Goal: Find specific page/section: Find specific page/section

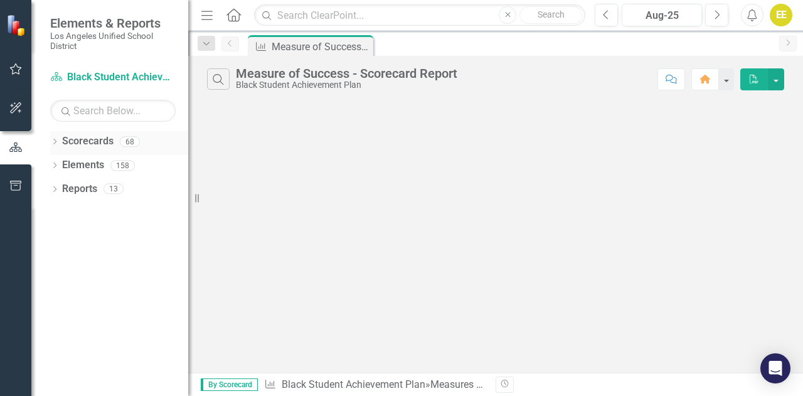
click at [92, 144] on link "Scorecards" at bounding box center [87, 141] width 51 height 14
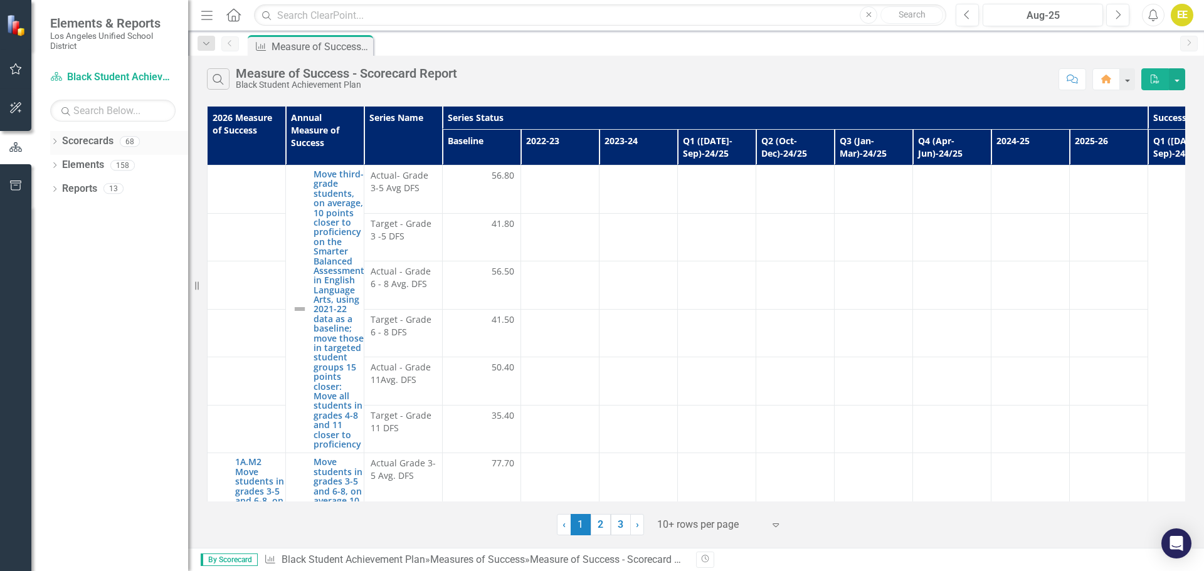
click at [65, 146] on link "Scorecards" at bounding box center [87, 141] width 51 height 14
click at [56, 144] on icon "Dropdown" at bounding box center [54, 142] width 9 height 7
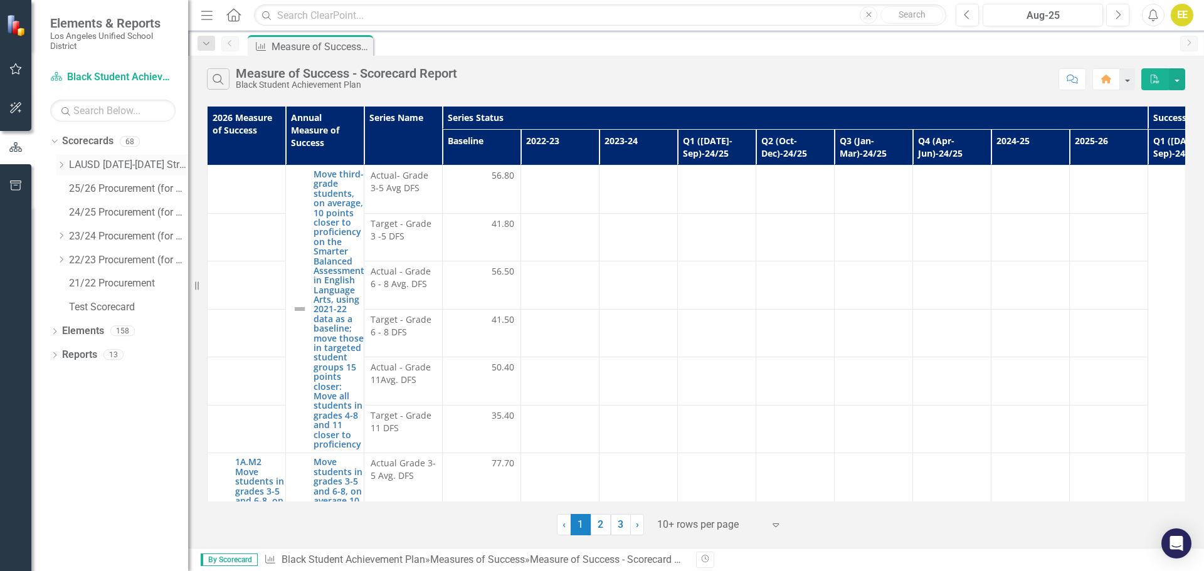
click at [61, 166] on icon "Dropdown" at bounding box center [60, 165] width 9 height 8
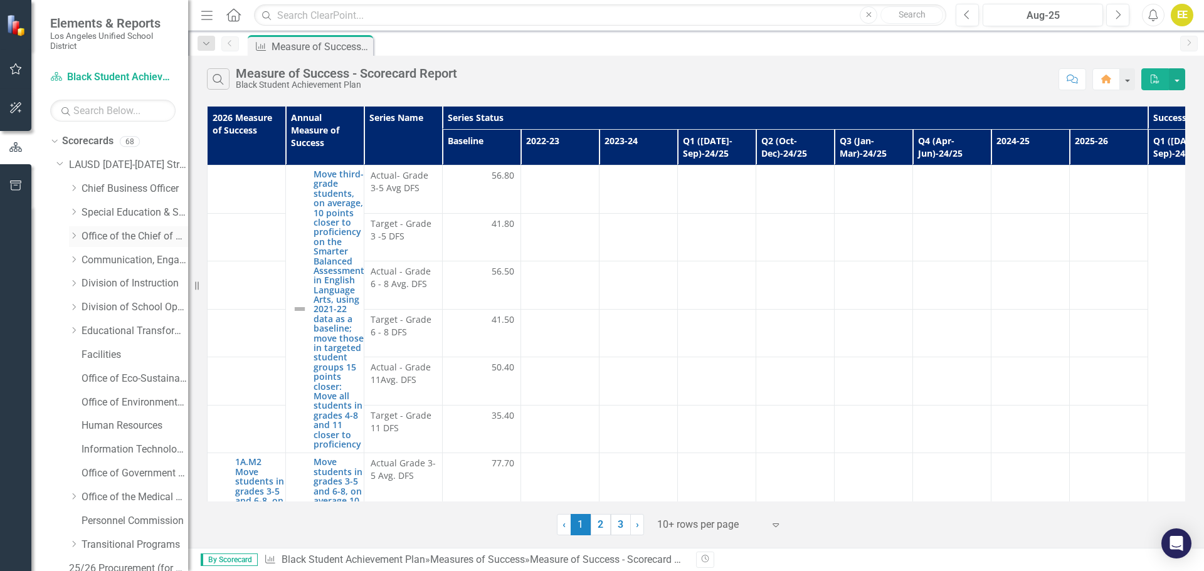
click at [92, 235] on link "Office of the Chief of Staff" at bounding box center [135, 237] width 107 height 14
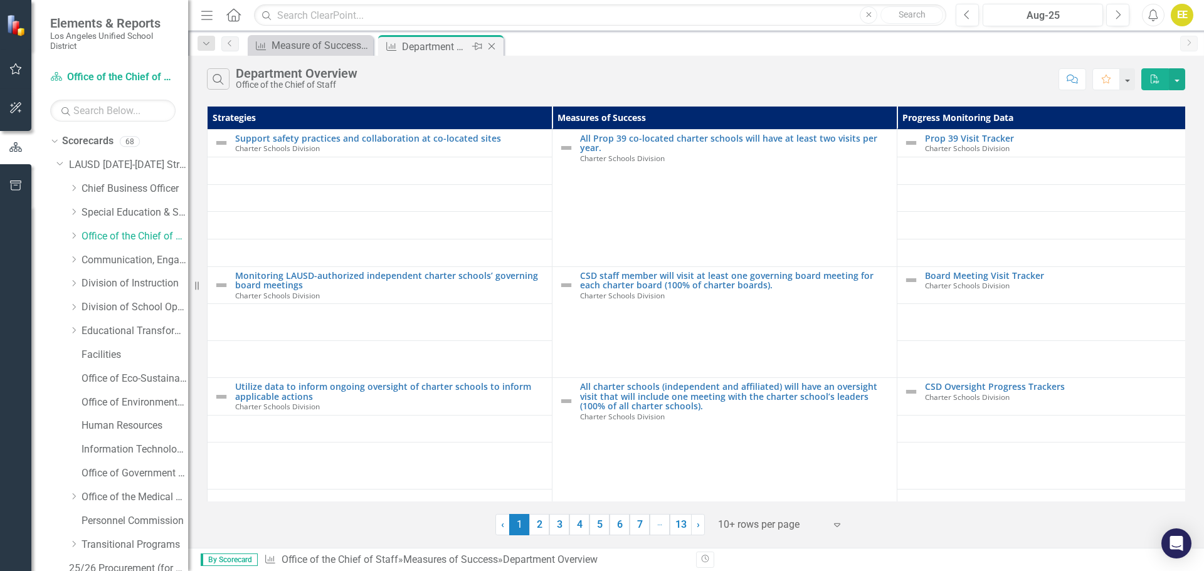
click at [448, 45] on div "Department Overview" at bounding box center [435, 47] width 67 height 16
click at [328, 45] on div "Measure of Success - Scorecard Report" at bounding box center [313, 46] width 83 height 16
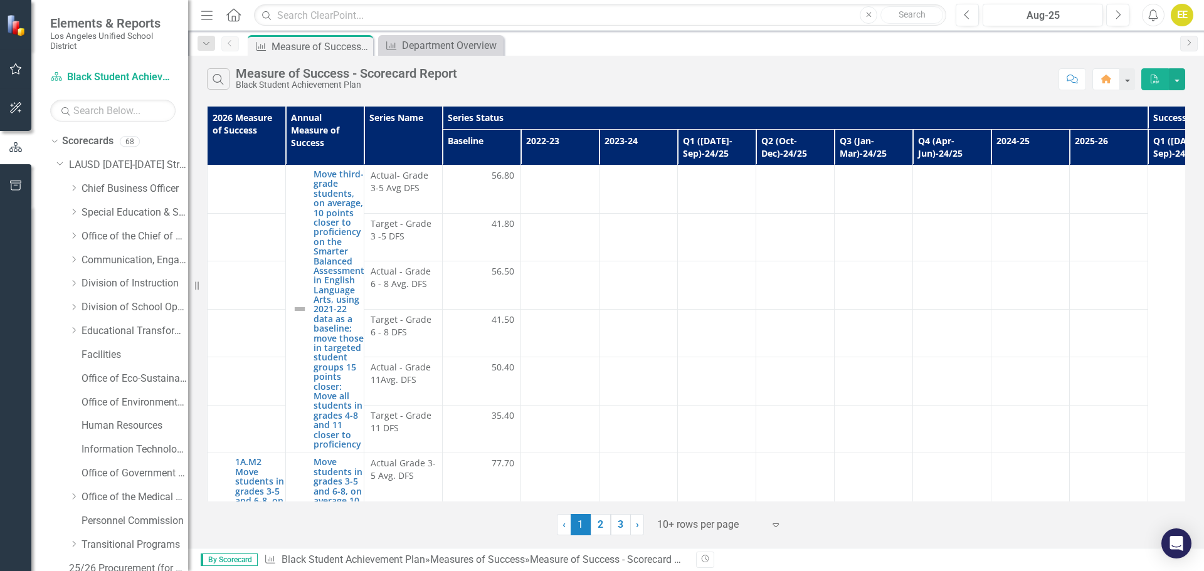
scroll to position [34, 0]
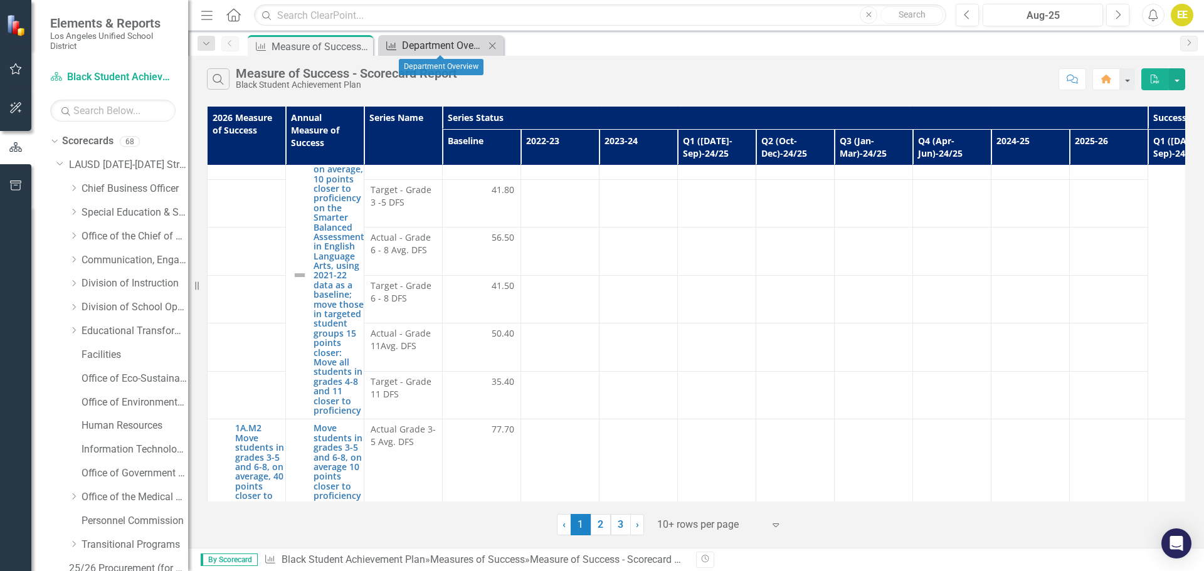
click at [447, 49] on div "Department Overview" at bounding box center [443, 46] width 83 height 16
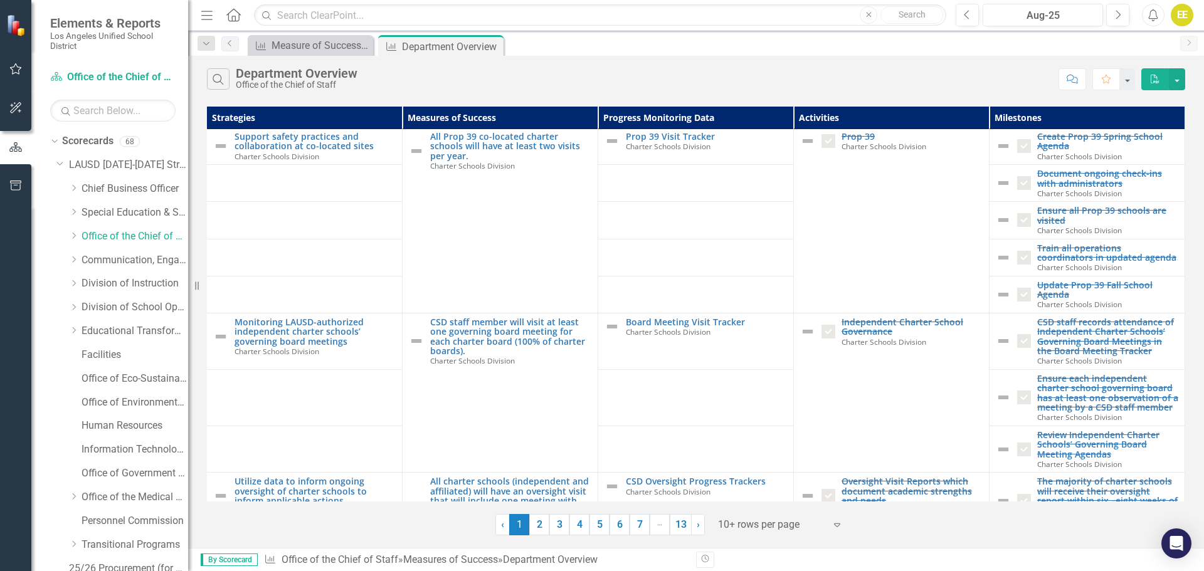
scroll to position [2, 10]
click at [607, 395] on link "5" at bounding box center [600, 524] width 20 height 21
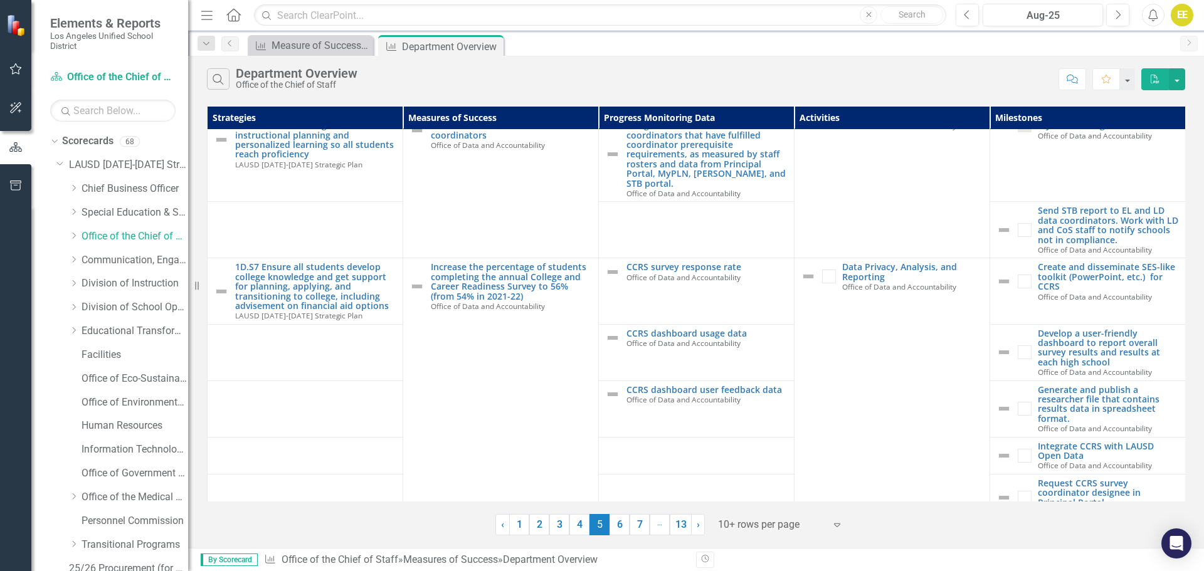
scroll to position [0, 0]
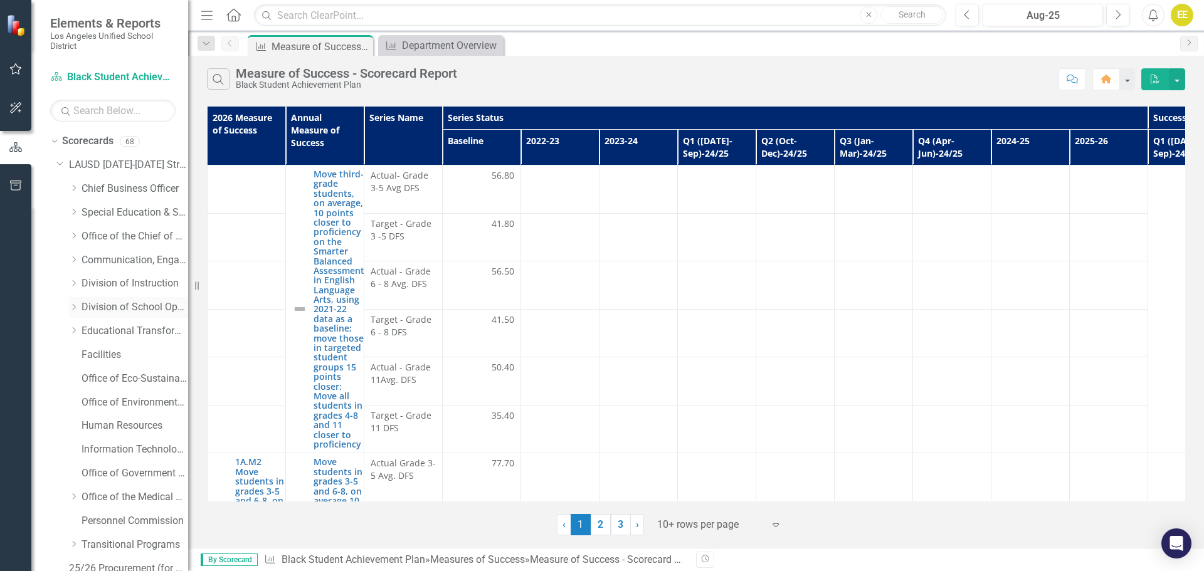
scroll to position [177, 0]
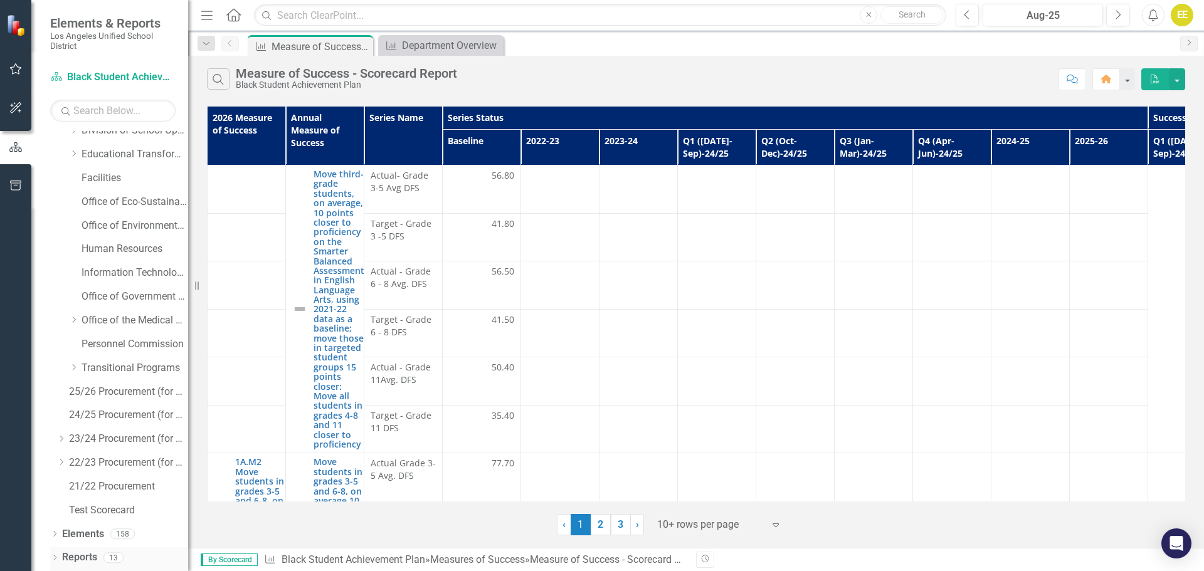
click at [81, 395] on link "Reports" at bounding box center [79, 558] width 35 height 14
click at [53, 395] on icon "Dropdown" at bounding box center [54, 559] width 9 height 7
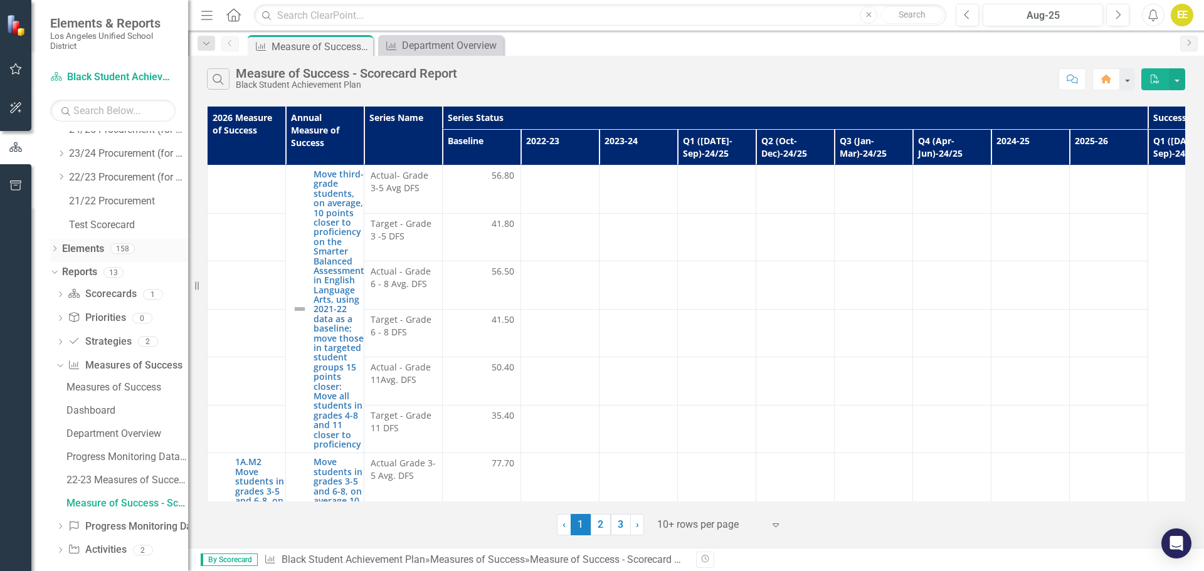
scroll to position [474, 0]
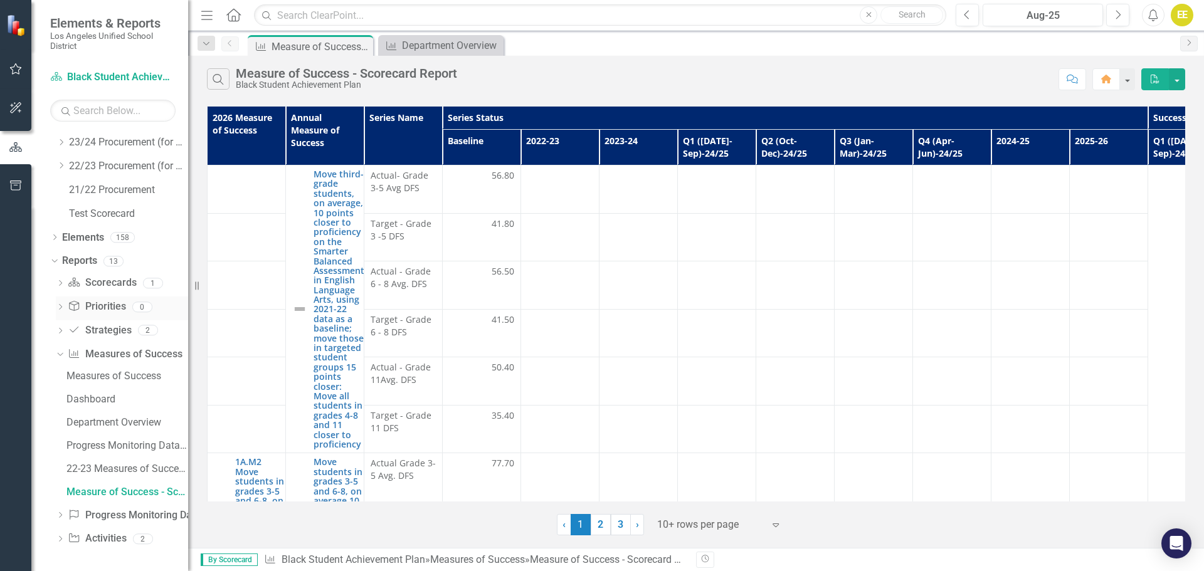
click at [60, 310] on icon "Dropdown" at bounding box center [60, 308] width 9 height 7
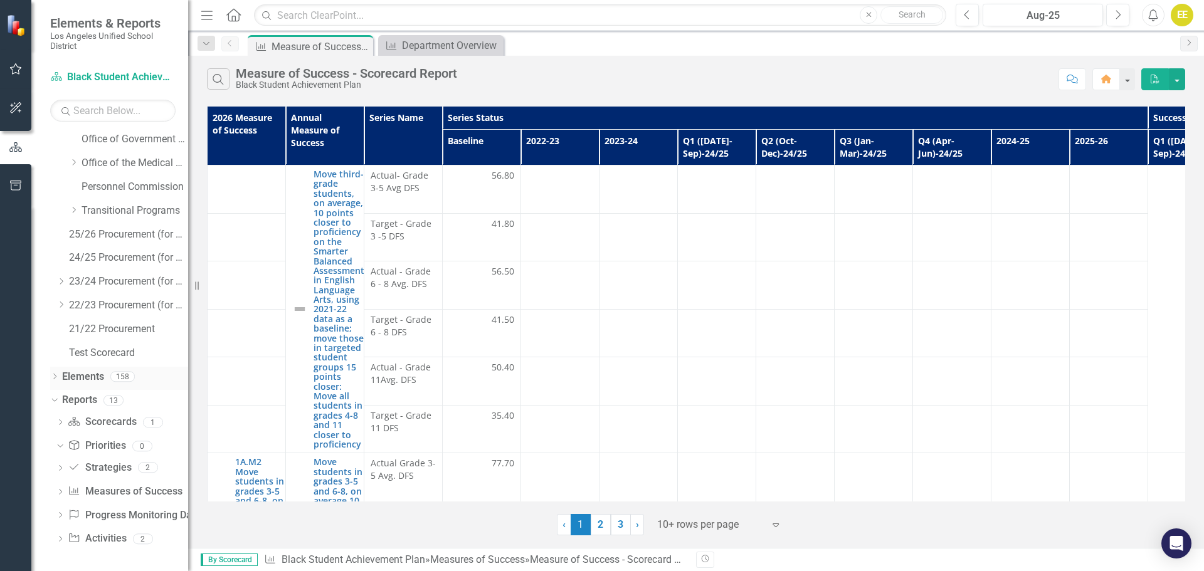
click at [58, 376] on icon "Dropdown" at bounding box center [54, 377] width 9 height 7
click at [60, 308] on icon "Dropdown" at bounding box center [60, 307] width 9 height 7
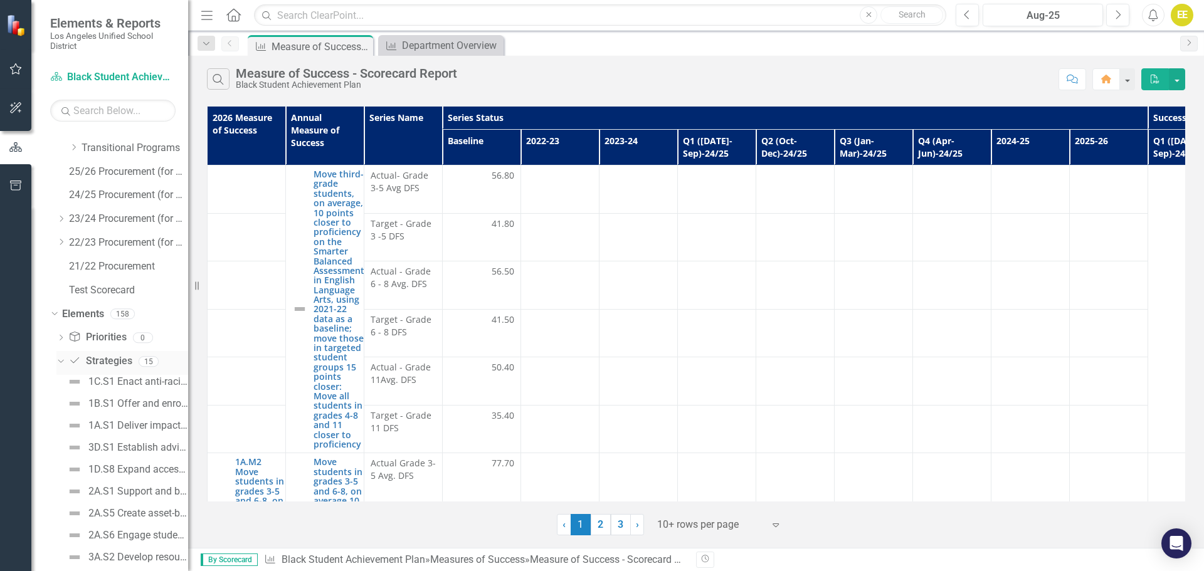
scroll to position [0, 0]
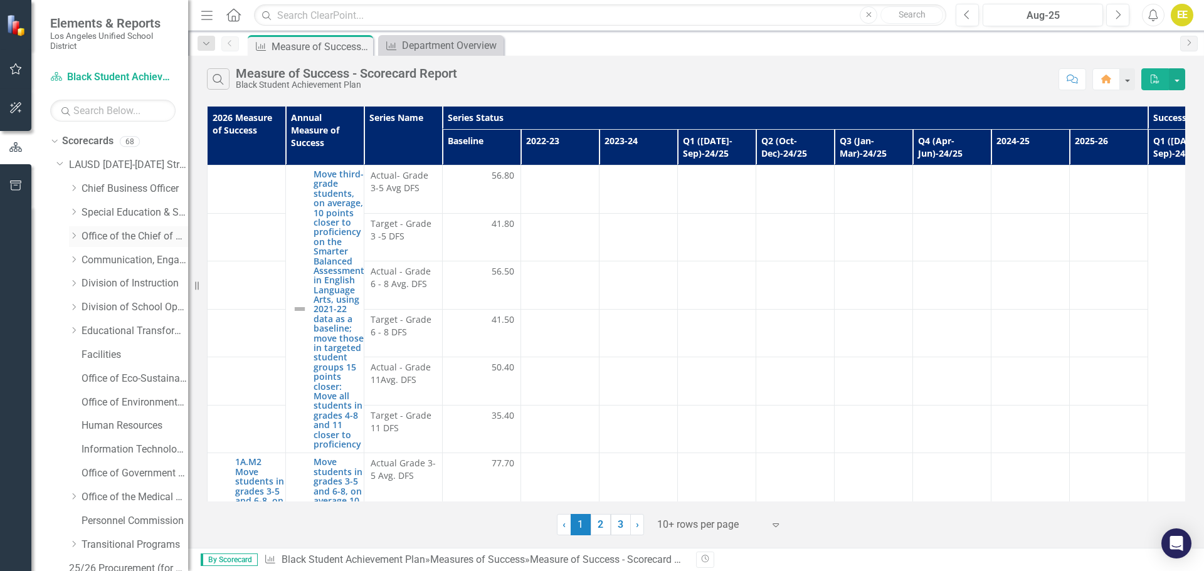
click at [142, 233] on link "Office of the Chief of Staff" at bounding box center [135, 237] width 107 height 14
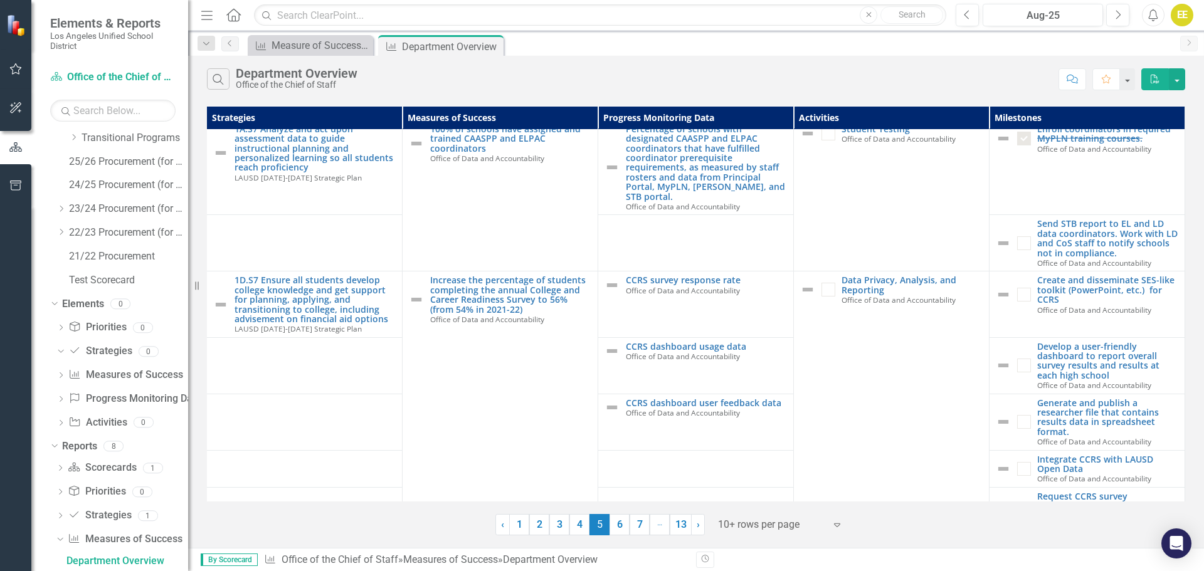
scroll to position [179, 10]
click at [328, 55] on div "Measures of Success Measure of Success - Scorecard Report Close" at bounding box center [310, 45] width 125 height 21
click at [326, 48] on div "Measure of Success - Scorecard Report" at bounding box center [313, 46] width 83 height 16
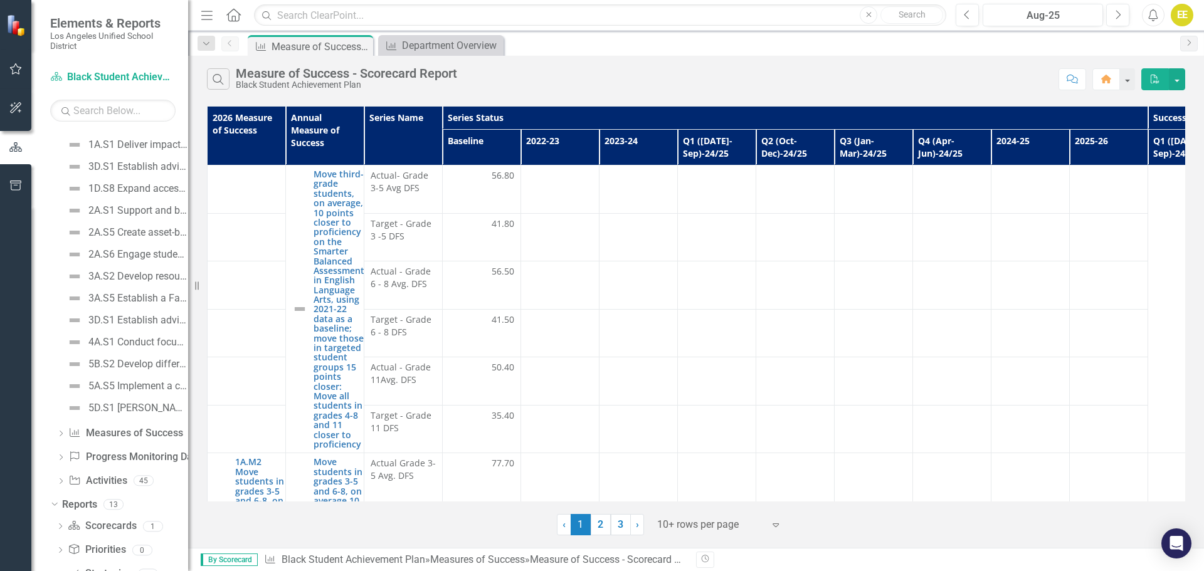
scroll to position [852, 0]
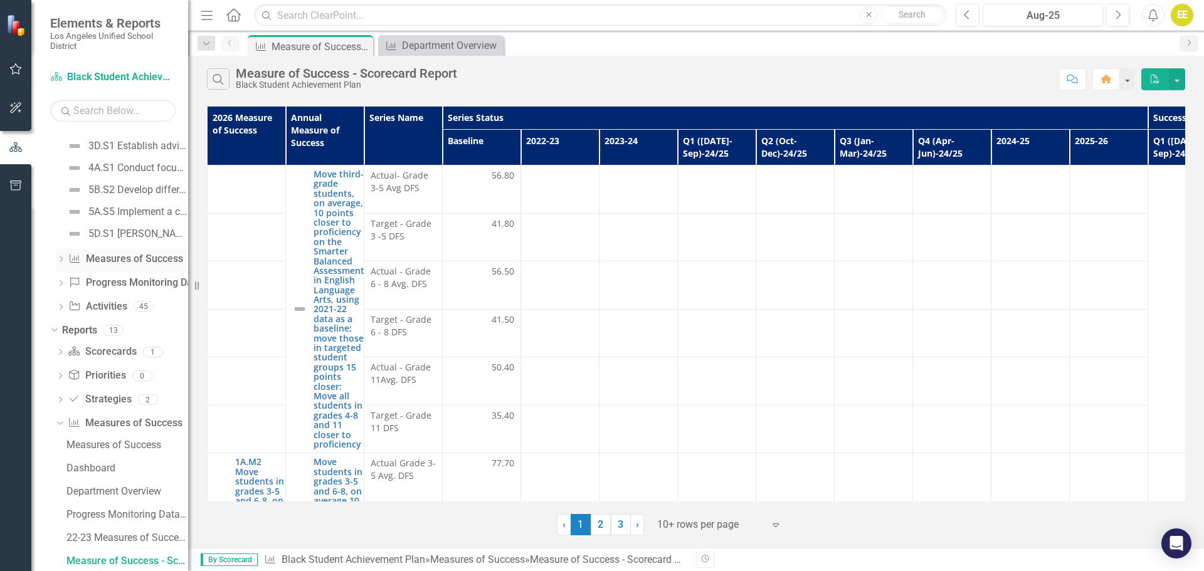
click at [63, 258] on icon "Dropdown" at bounding box center [60, 260] width 9 height 7
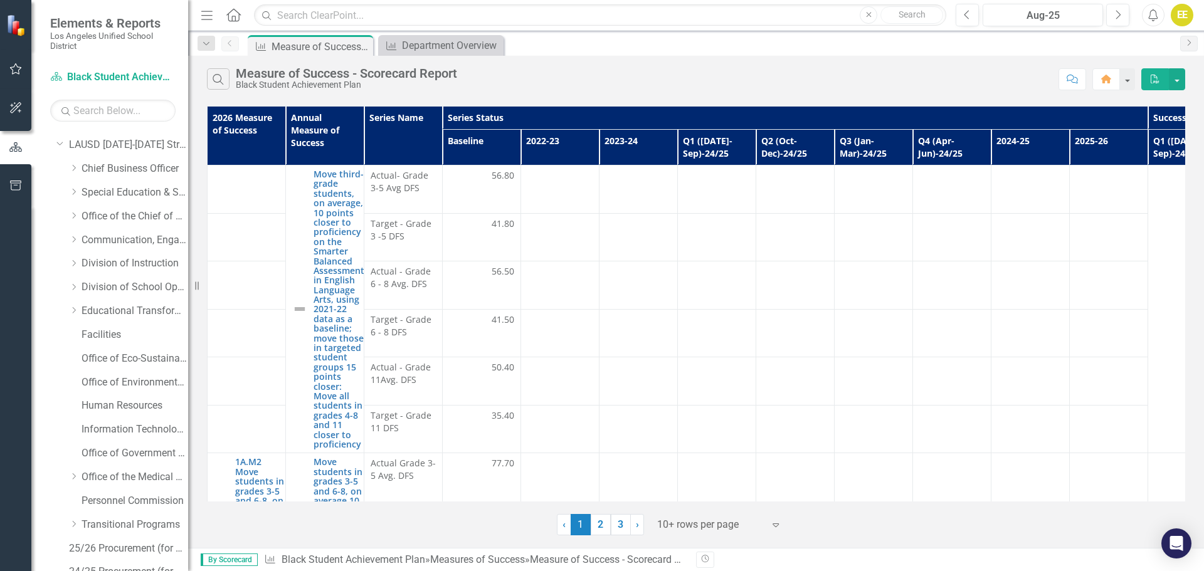
scroll to position [0, 0]
click at [73, 237] on icon "Dropdown" at bounding box center [73, 236] width 9 height 8
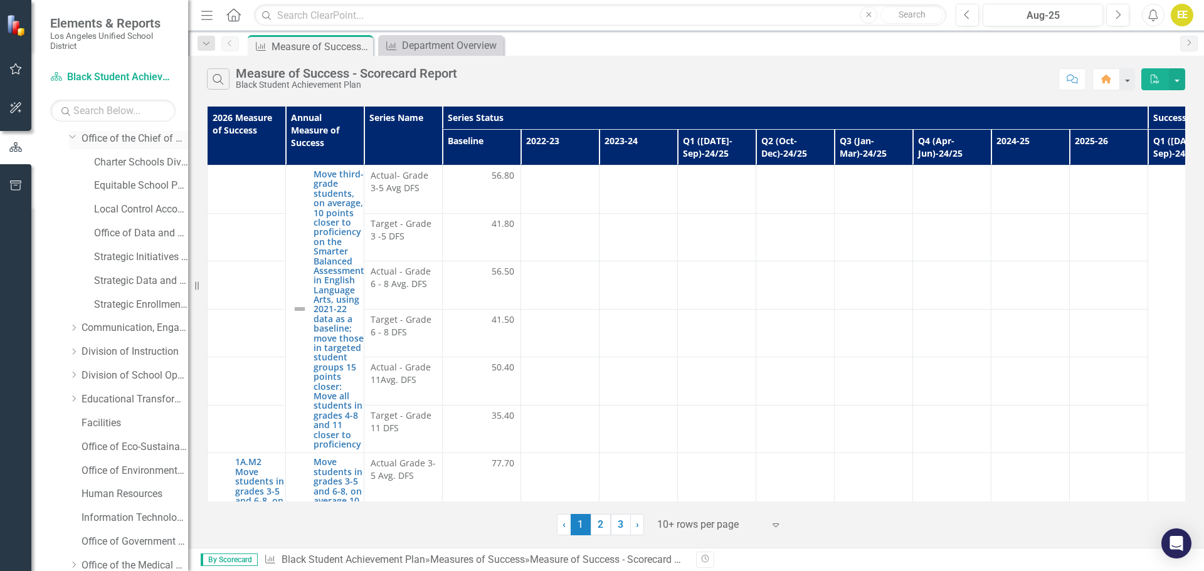
scroll to position [98, 0]
click at [132, 289] on div "Strategic Data and Evaluation Branch" at bounding box center [141, 280] width 94 height 21
click at [151, 271] on div "Strategic Data and Evaluation Branch" at bounding box center [141, 280] width 94 height 21
click at [126, 280] on link "Strategic Data and Evaluation Branch" at bounding box center [141, 280] width 94 height 14
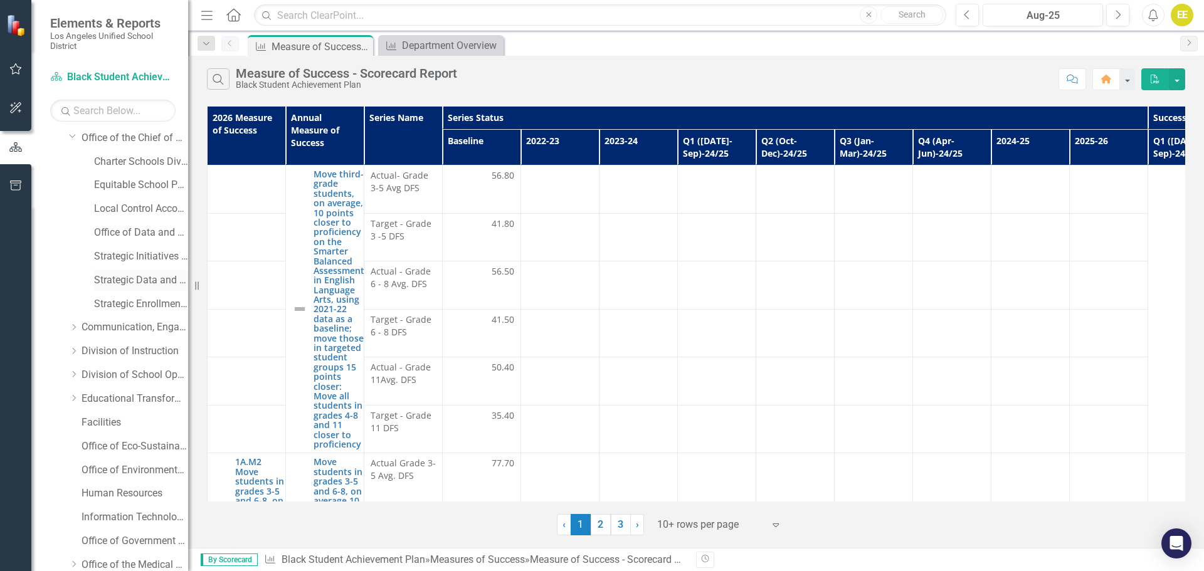
click at [126, 280] on link "Strategic Data and Evaluation Branch" at bounding box center [141, 280] width 94 height 14
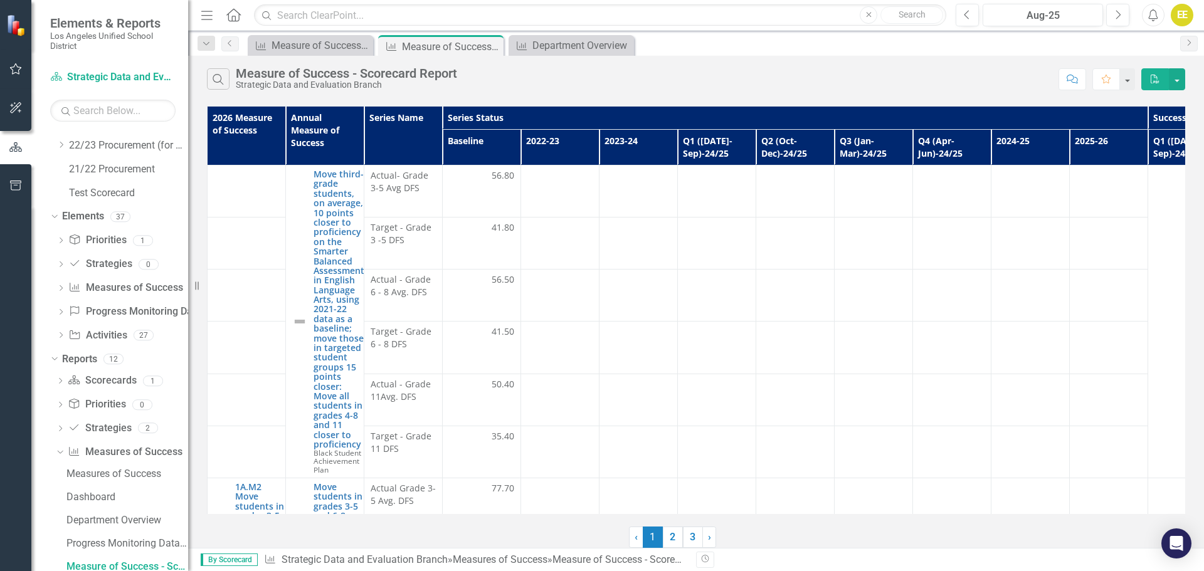
scroll to position [666, 0]
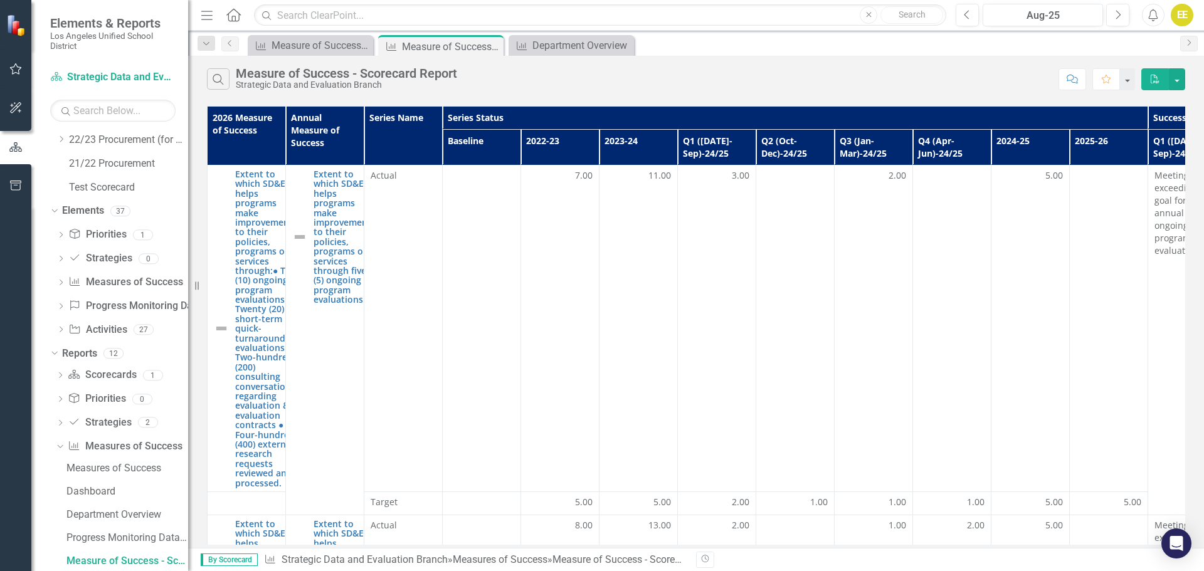
click at [761, 347] on td at bounding box center [795, 329] width 78 height 327
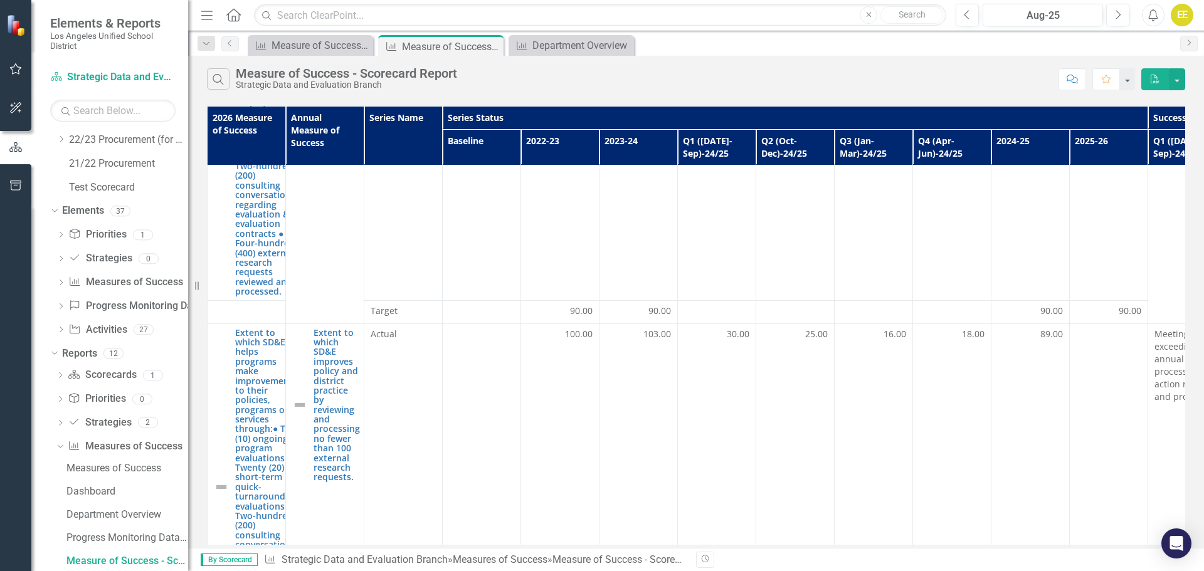
scroll to position [1379, 0]
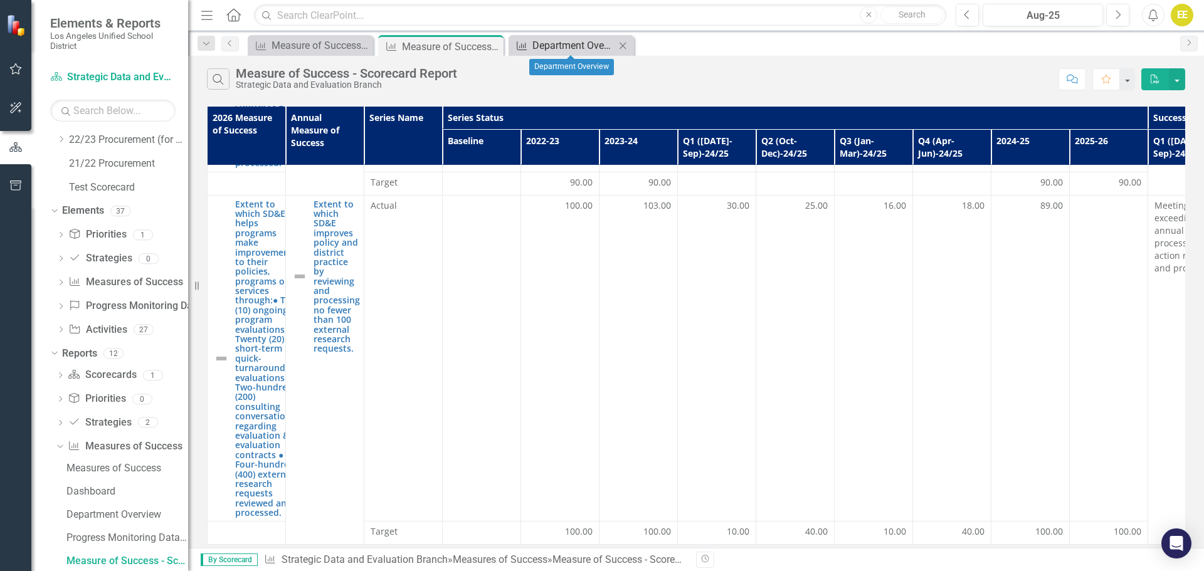
click at [571, 41] on div "Department Overview" at bounding box center [574, 46] width 83 height 16
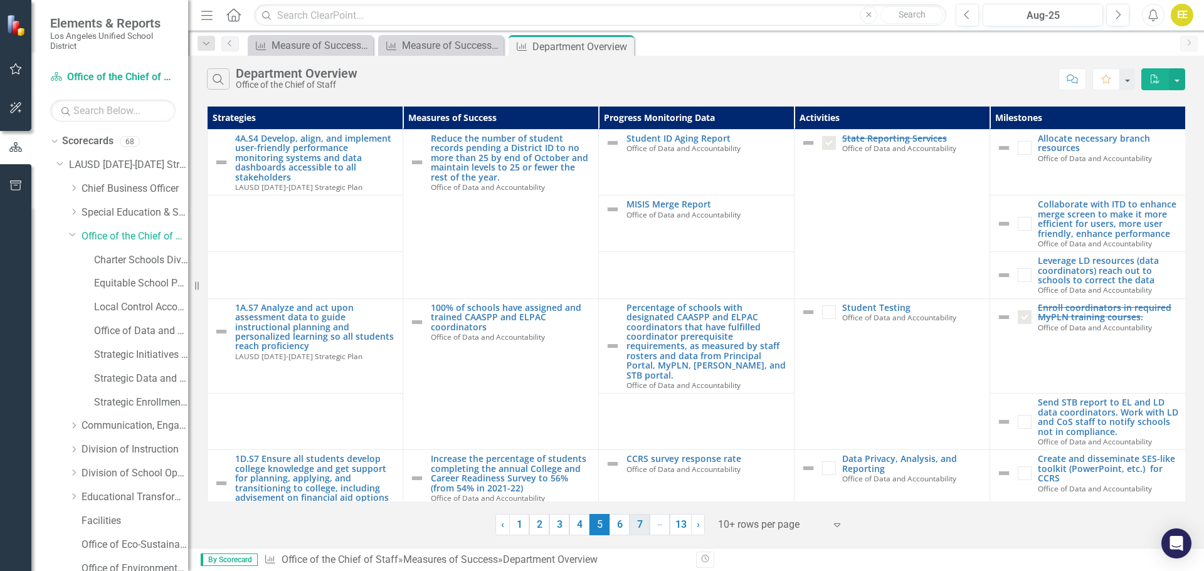
click at [635, 395] on link "7" at bounding box center [640, 524] width 20 height 21
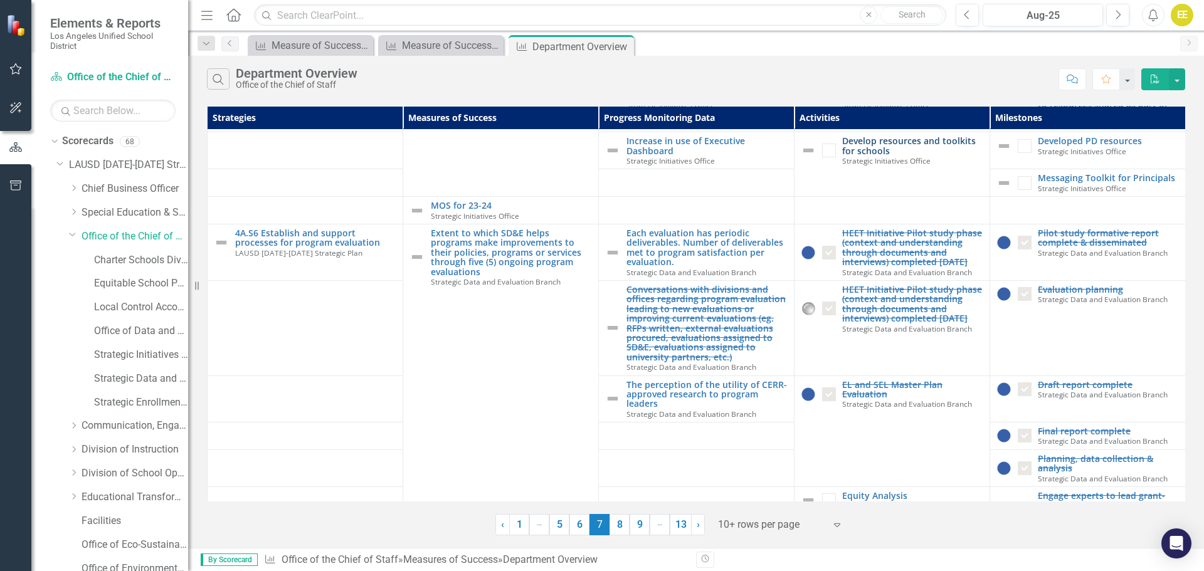
scroll to position [120, 1]
click at [642, 395] on link "9" at bounding box center [640, 524] width 20 height 21
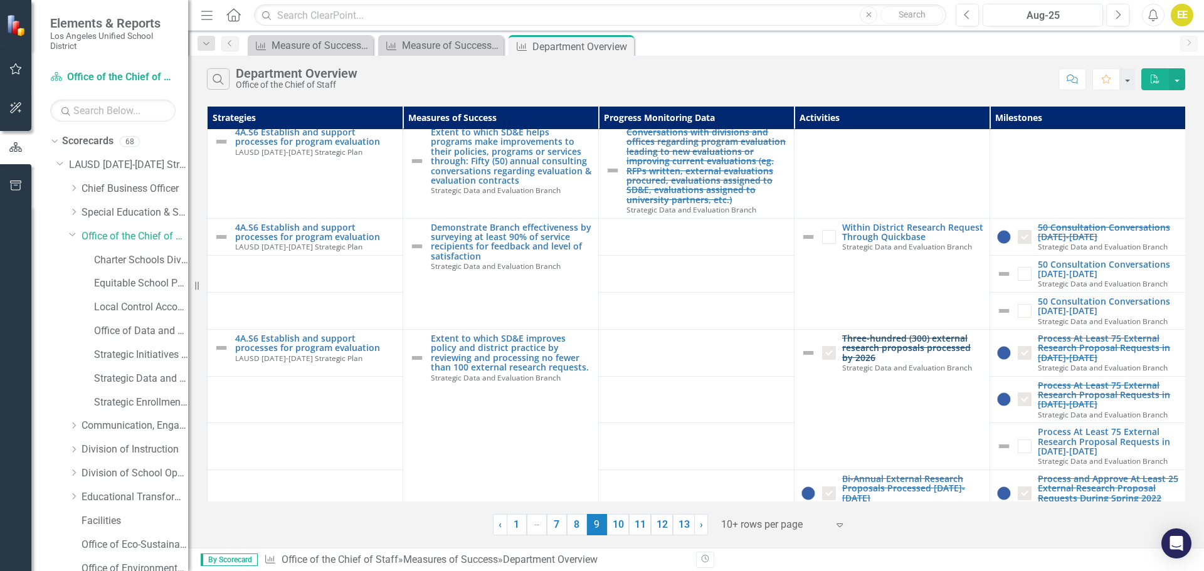
scroll to position [8, 0]
click at [802, 233] on link "Within District Research Request Through Quickbase" at bounding box center [912, 230] width 141 height 19
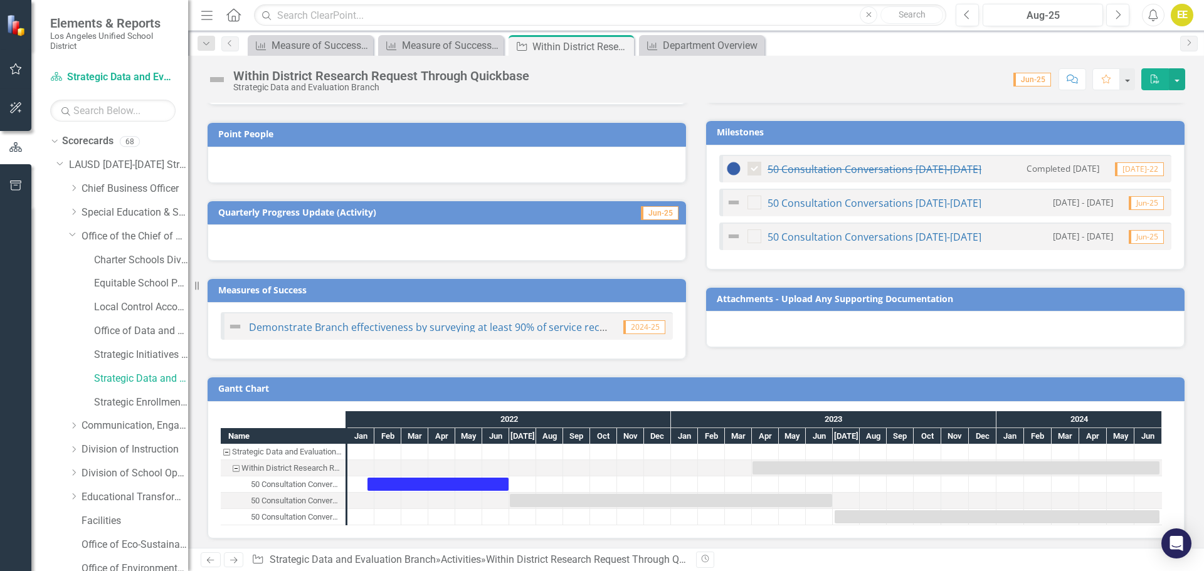
scroll to position [221, 0]
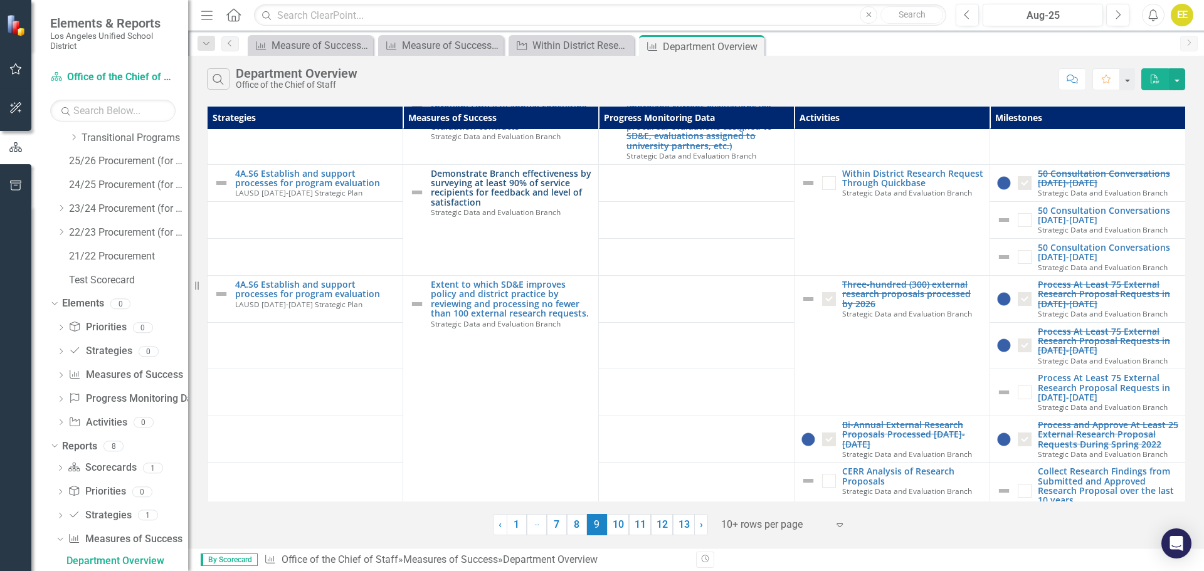
scroll to position [4, 0]
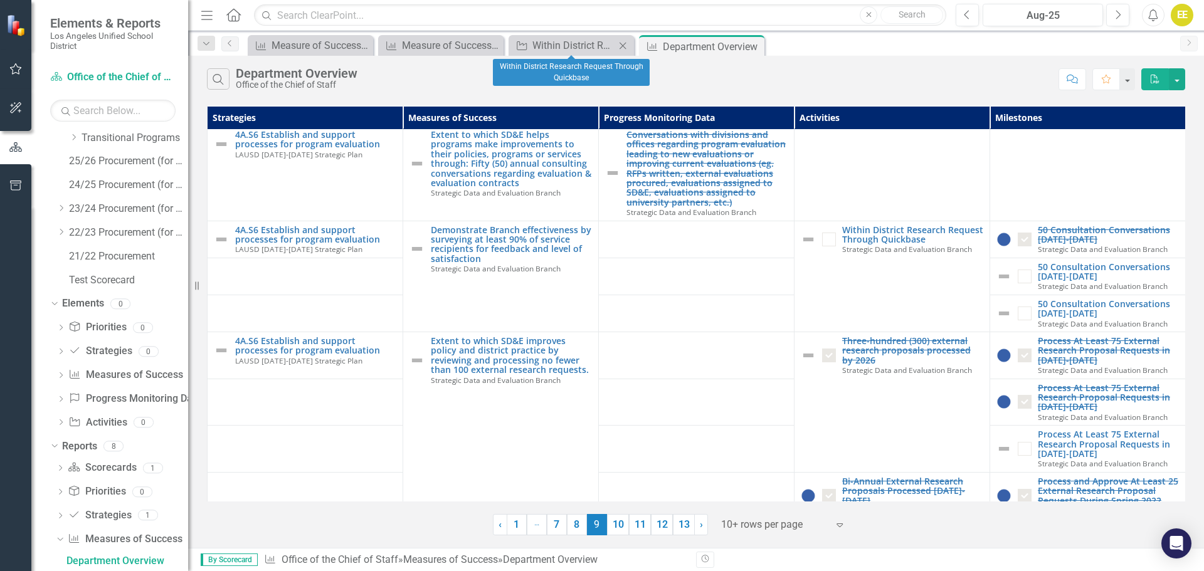
click at [561, 55] on div "Activity Within District Research Request Through Quickbase Close" at bounding box center [571, 45] width 125 height 21
click at [560, 48] on div "Within District Research Request Through Quickbase" at bounding box center [574, 46] width 83 height 16
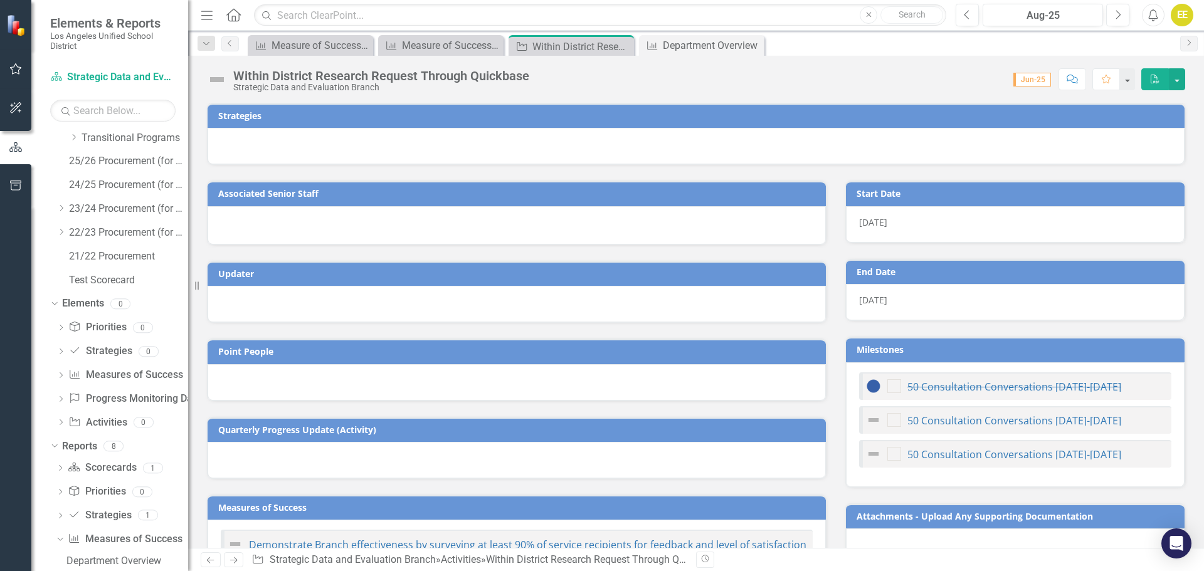
checkbox input "true"
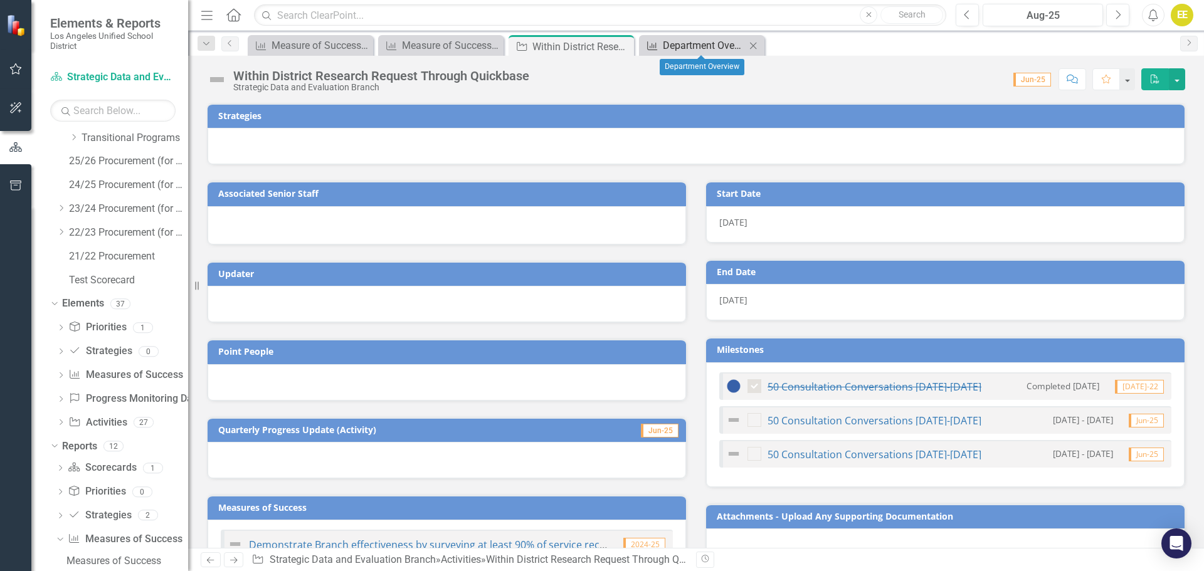
click at [697, 48] on div "Department Overview" at bounding box center [704, 46] width 83 height 16
